Goal: Contribute content: Contribute content

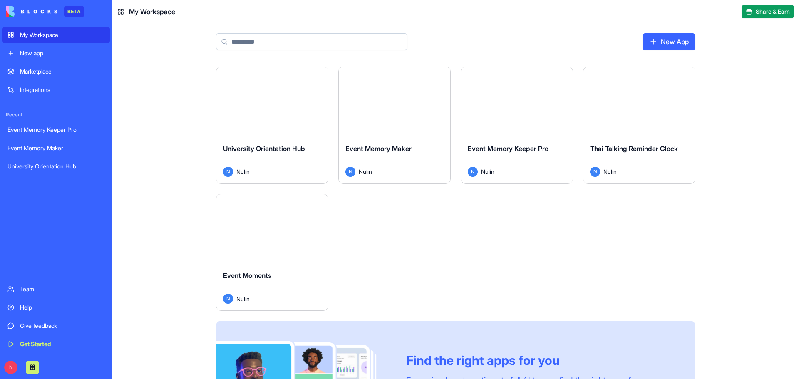
click at [264, 104] on button "Launch" at bounding box center [272, 102] width 62 height 17
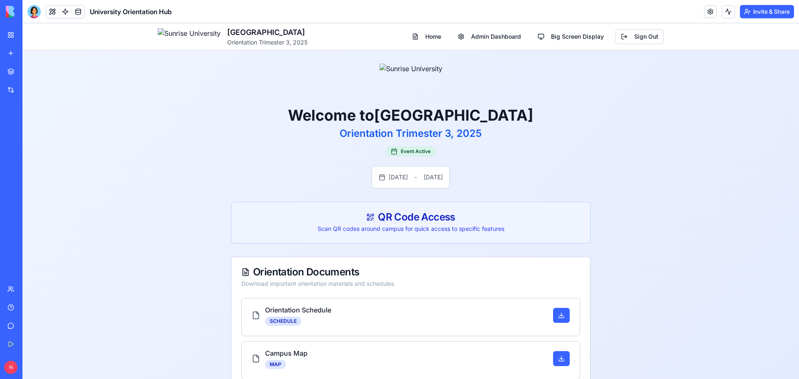
click at [13, 51] on link "New app" at bounding box center [18, 53] width 33 height 17
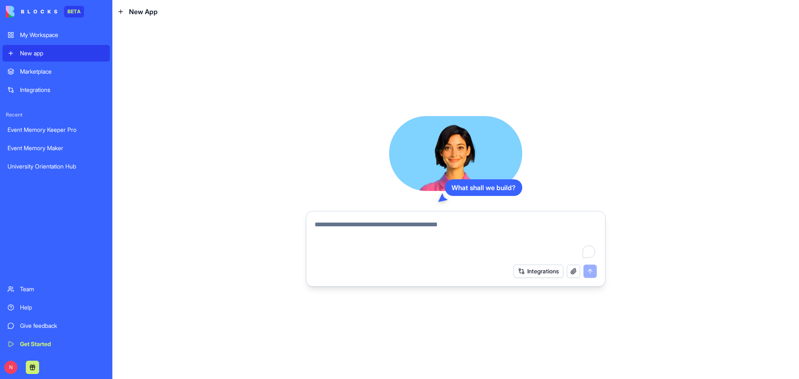
click at [64, 38] on div "My Workspace" at bounding box center [62, 35] width 85 height 8
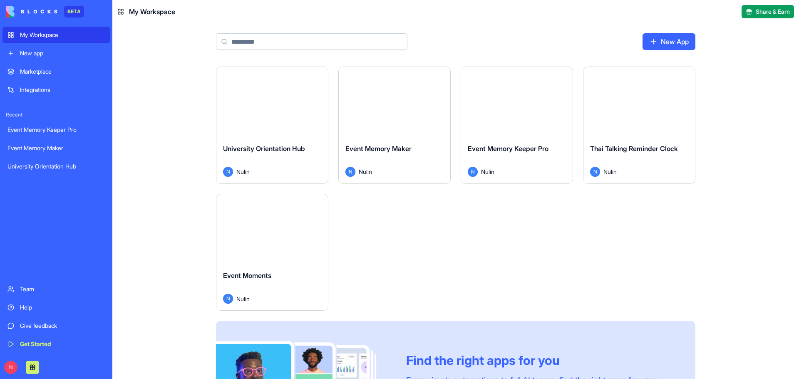
click at [258, 98] on button "Launch" at bounding box center [272, 102] width 62 height 17
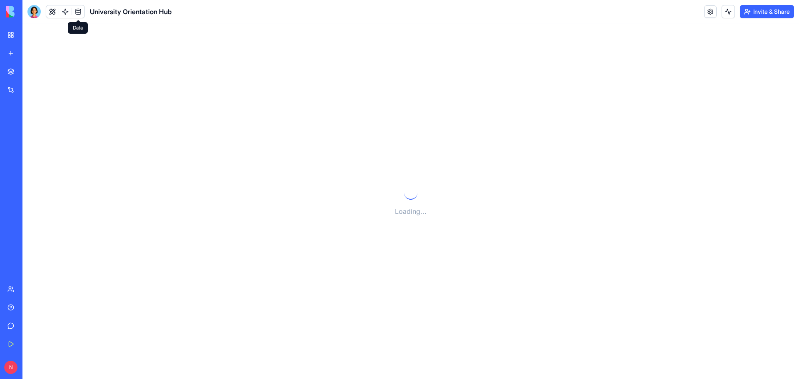
click at [77, 7] on link at bounding box center [78, 11] width 12 height 12
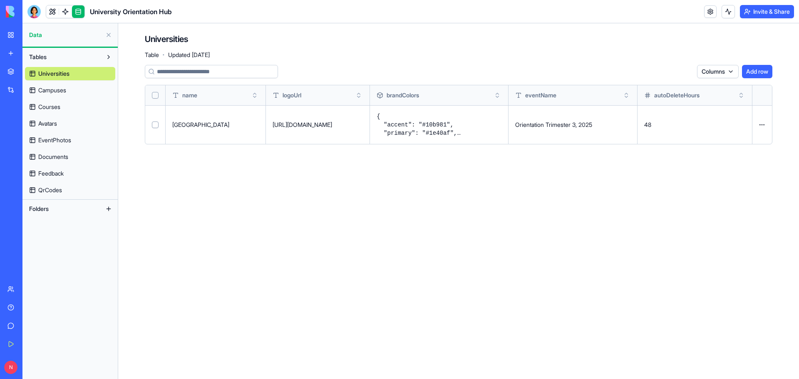
click at [64, 105] on link "Courses" at bounding box center [70, 106] width 90 height 13
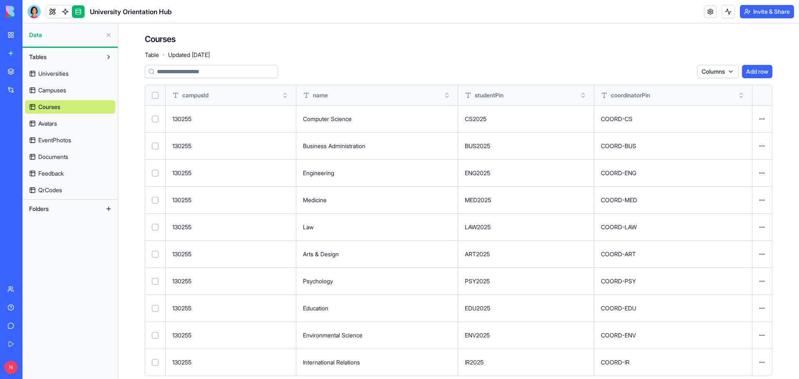
click at [48, 120] on span "Avatars" at bounding box center [47, 123] width 19 height 8
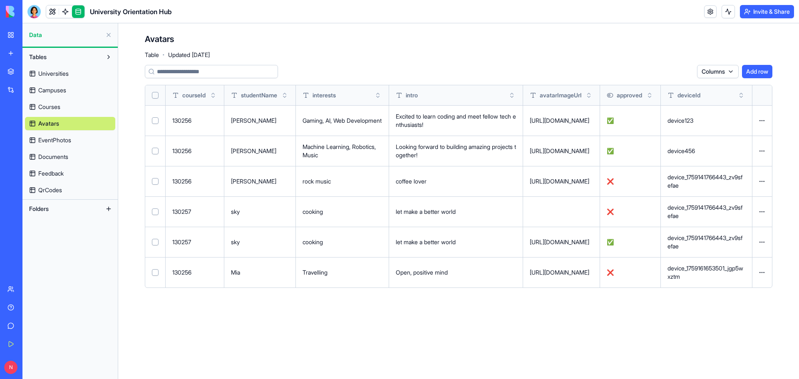
click at [56, 153] on span "Documents" at bounding box center [53, 157] width 30 height 8
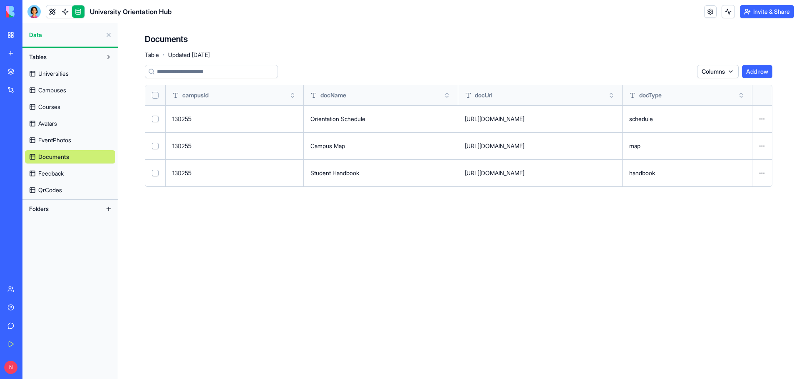
click at [56, 172] on span "Feedback" at bounding box center [50, 173] width 25 height 8
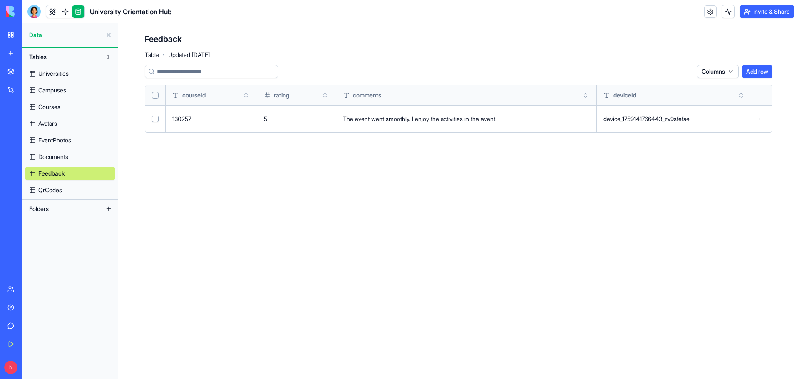
click at [58, 107] on span "Courses" at bounding box center [49, 107] width 22 height 8
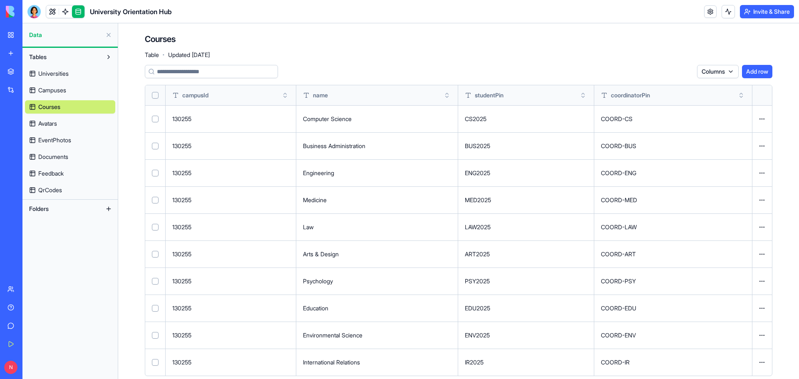
click at [69, 77] on span "Universities" at bounding box center [53, 73] width 30 height 8
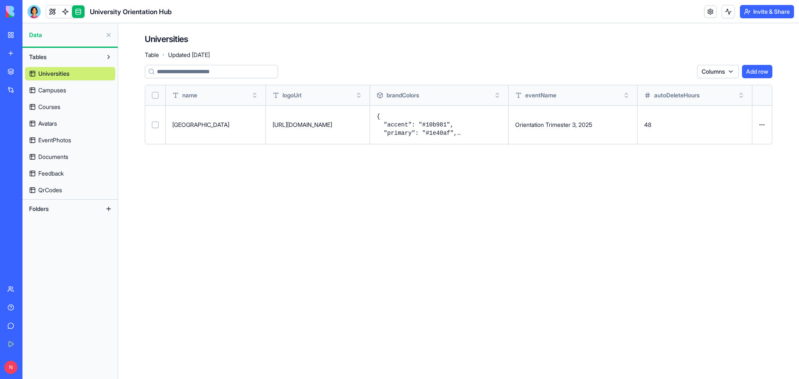
click at [70, 144] on span "EventPhotos" at bounding box center [54, 140] width 33 height 8
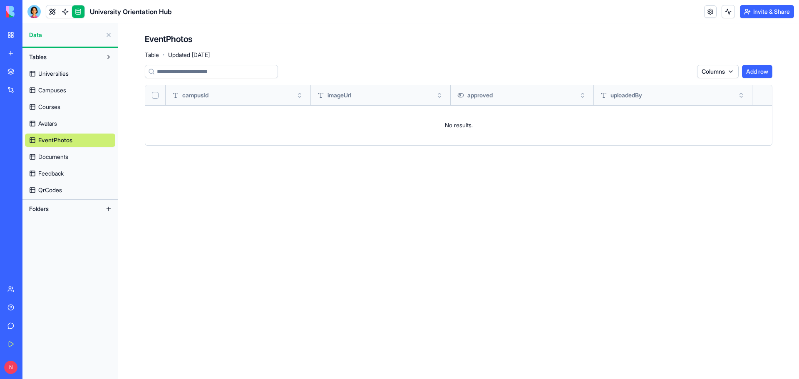
click at [51, 71] on span "Universities" at bounding box center [53, 73] width 30 height 8
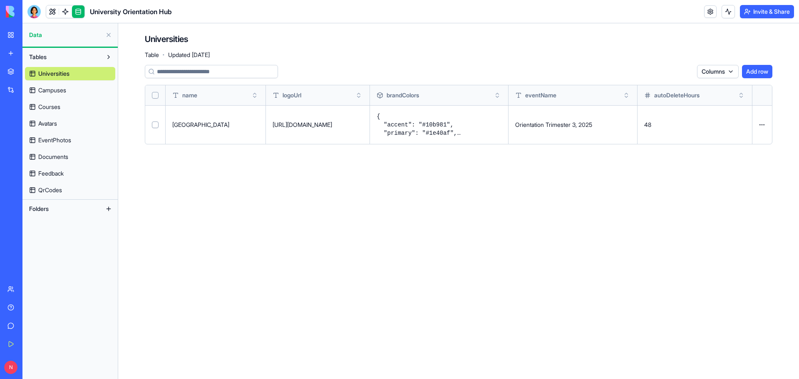
click at [82, 9] on link at bounding box center [78, 11] width 12 height 12
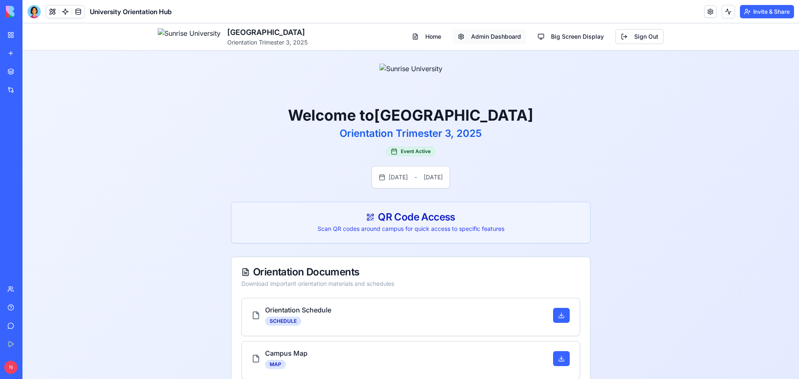
click at [503, 34] on span "Admin Dashboard" at bounding box center [496, 36] width 50 height 8
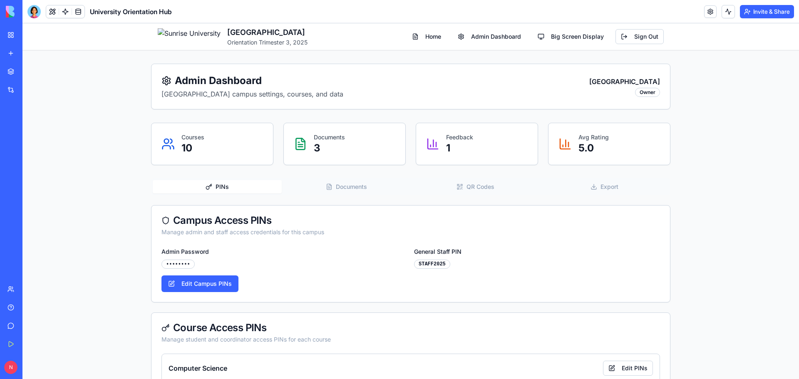
click at [601, 186] on span "Export" at bounding box center [609, 187] width 18 height 8
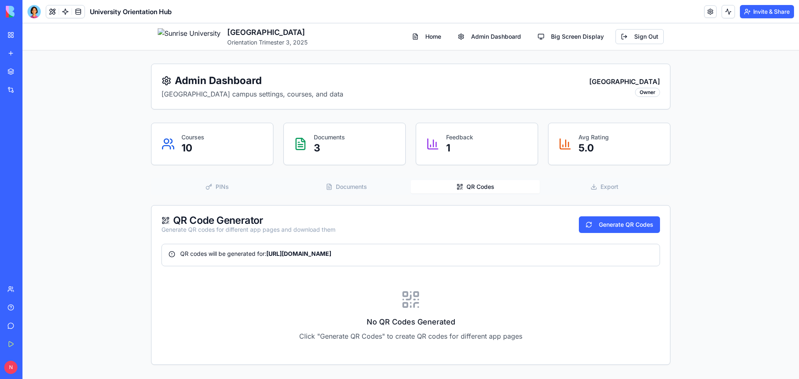
click at [453, 188] on button "QR Codes" at bounding box center [475, 186] width 129 height 13
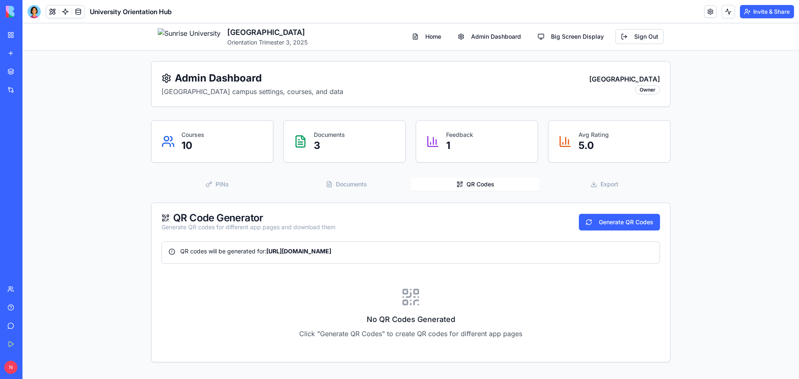
scroll to position [66, 0]
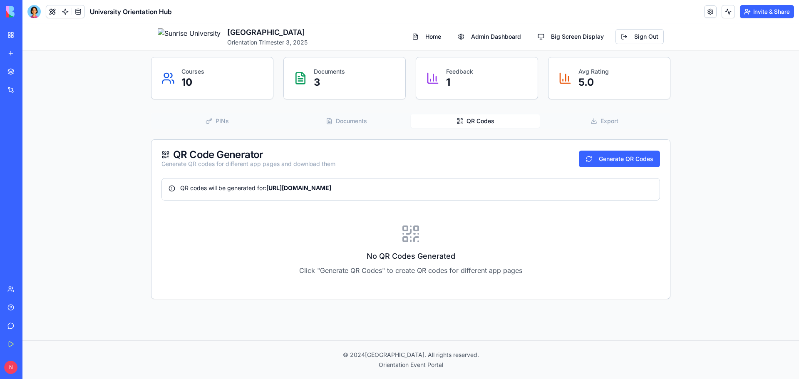
click at [342, 122] on span "Documents" at bounding box center [351, 121] width 31 height 8
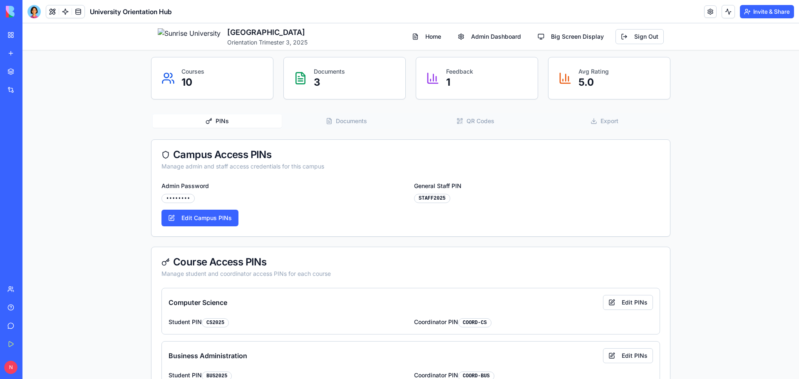
click at [220, 123] on span "PINs" at bounding box center [222, 121] width 13 height 8
click at [342, 113] on div "PINs Documents QR Codes Export" at bounding box center [410, 121] width 519 height 17
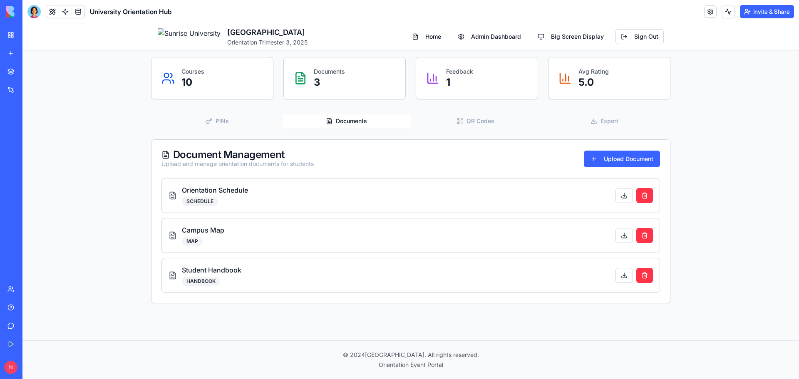
click at [341, 120] on span "Documents" at bounding box center [351, 121] width 31 height 8
click at [466, 124] on span "QR Codes" at bounding box center [480, 121] width 28 height 8
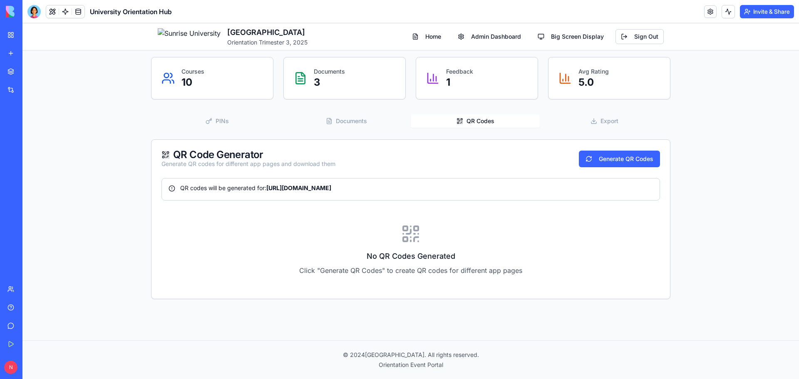
click at [500, 120] on button "QR Codes" at bounding box center [475, 120] width 129 height 13
click at [13, 53] on link "New app" at bounding box center [18, 53] width 33 height 17
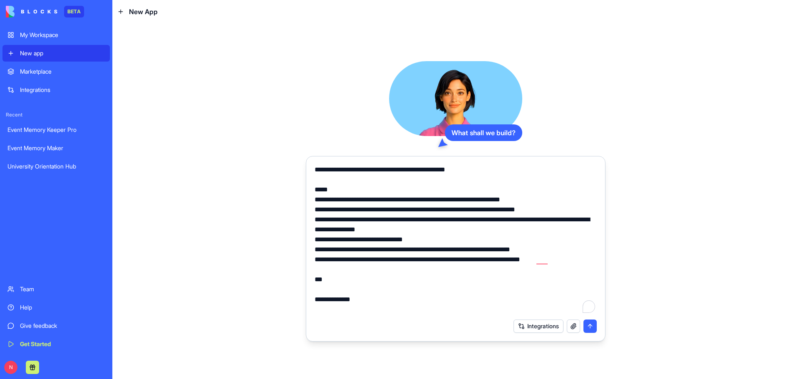
drag, startPoint x: 393, startPoint y: 170, endPoint x: 434, endPoint y: 169, distance: 41.2
click at [434, 169] on textarea "To enrich screen reader interactions, please activate Accessibility in Grammarl…" at bounding box center [456, 240] width 282 height 150
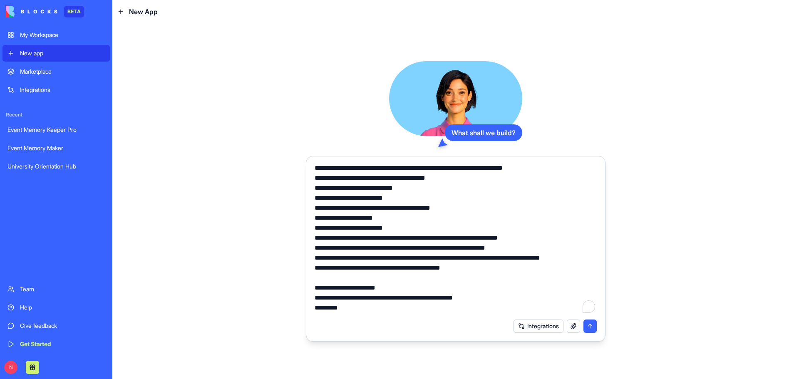
click at [555, 256] on textarea "To enrich screen reader interactions, please activate Accessibility in Grammarl…" at bounding box center [456, 240] width 282 height 150
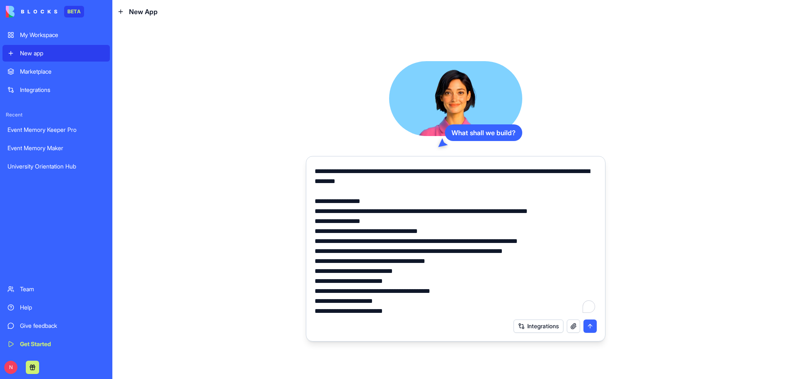
click at [413, 173] on textarea "To enrich screen reader interactions, please activate Accessibility in Grammarl…" at bounding box center [456, 240] width 282 height 150
click at [411, 170] on textarea "To enrich screen reader interactions, please activate Accessibility in Grammarl…" at bounding box center [456, 240] width 282 height 150
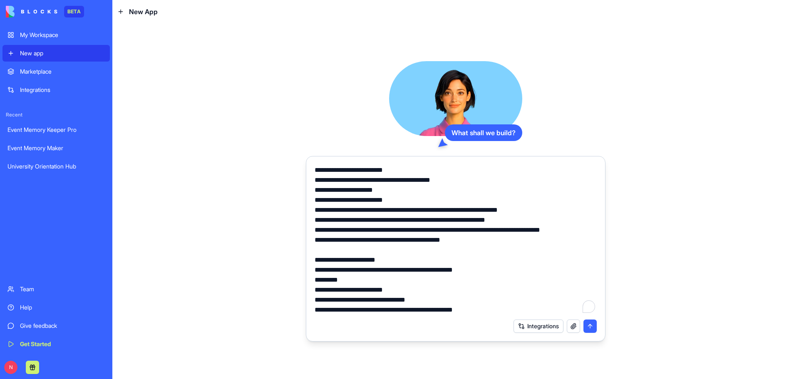
click at [555, 233] on textarea "To enrich screen reader interactions, please activate Accessibility in Grammarl…" at bounding box center [456, 240] width 282 height 150
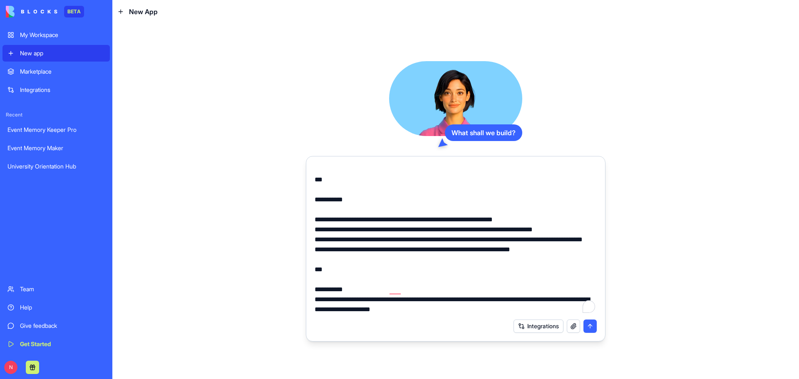
type textarea "**********"
click at [588, 325] on button "submit" at bounding box center [589, 326] width 13 height 13
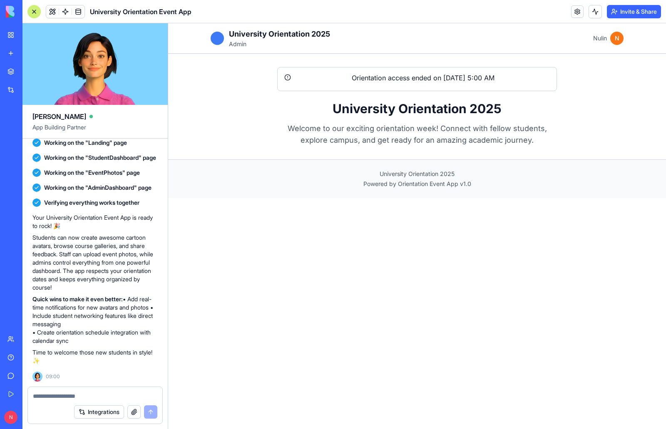
scroll to position [1450, 0]
